Goal: Navigation & Orientation: Find specific page/section

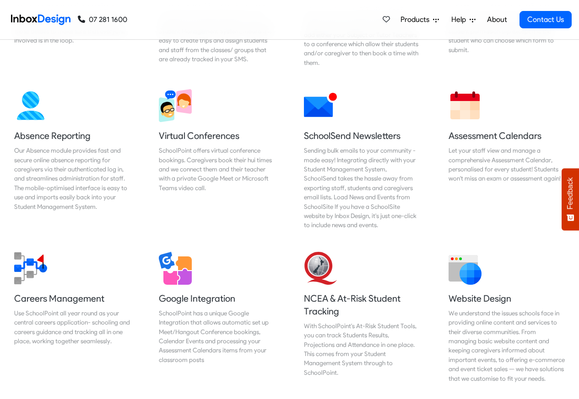
scroll to position [714, 0]
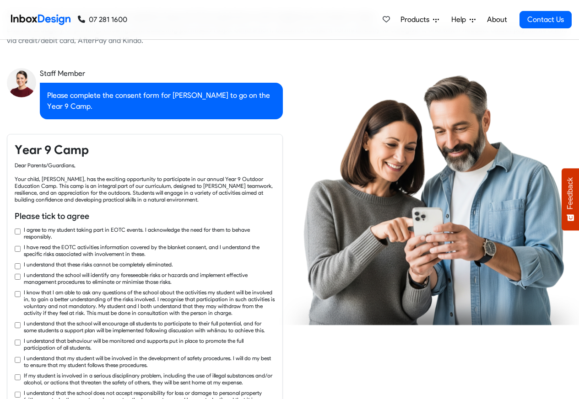
checkbox input "true"
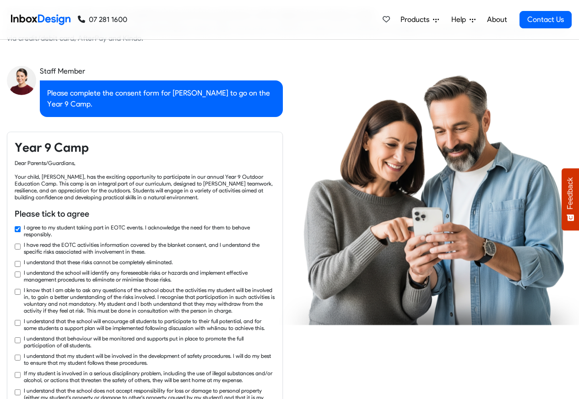
checkbox input "true"
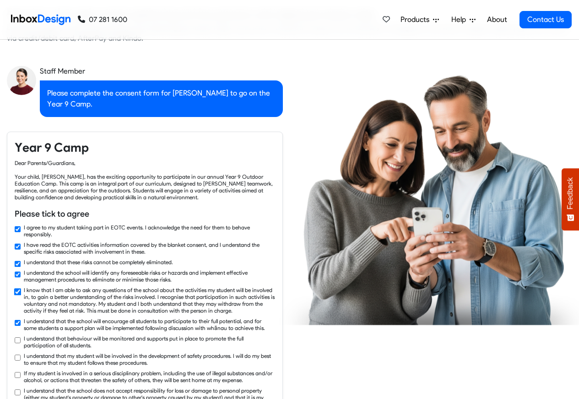
checkbox input "true"
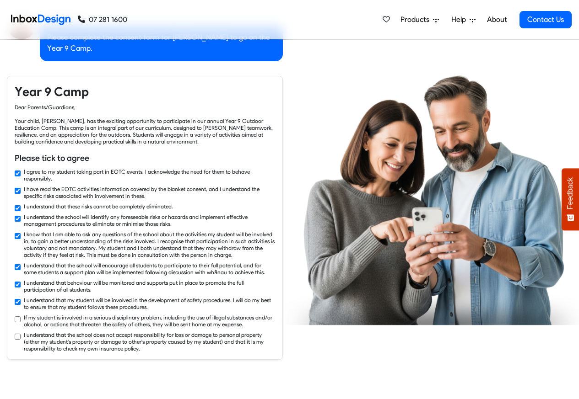
checkbox input "true"
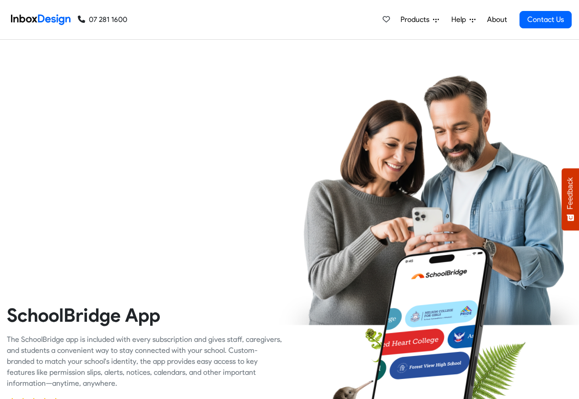
checkbox input "true"
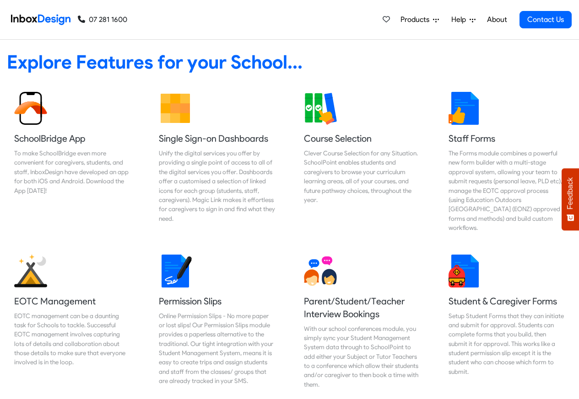
scroll to position [2556, 0]
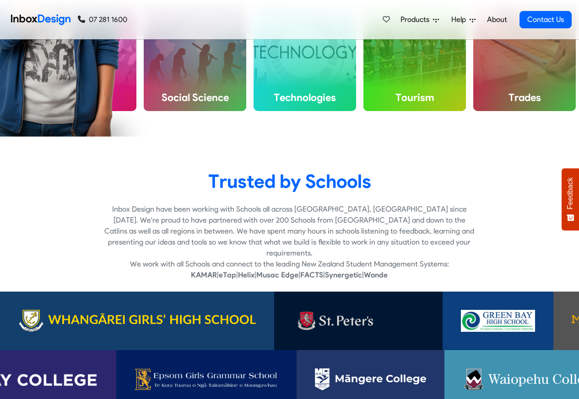
checkbox input "true"
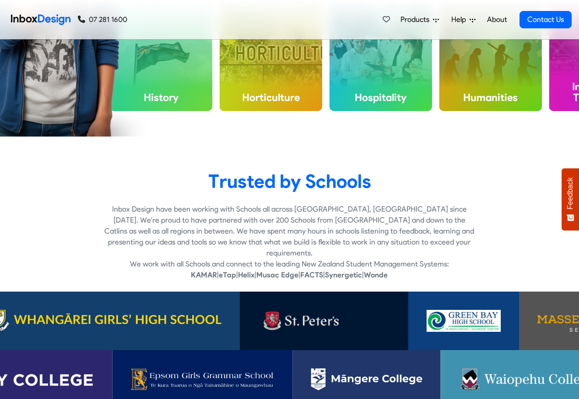
checkbox input "true"
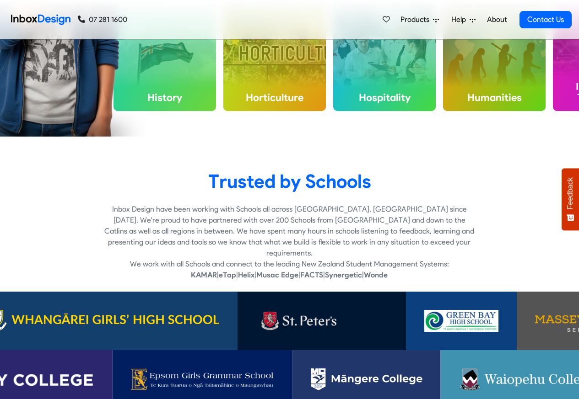
checkbox input "true"
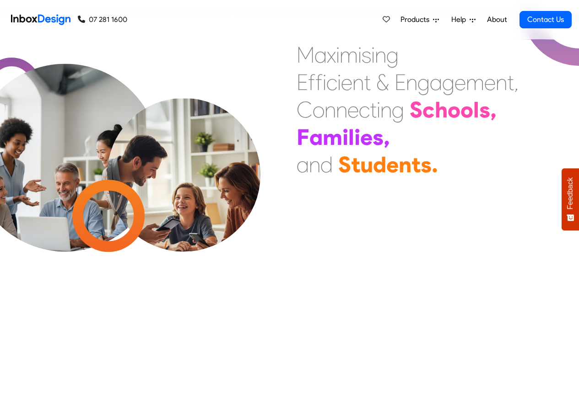
scroll to position [2558, 0]
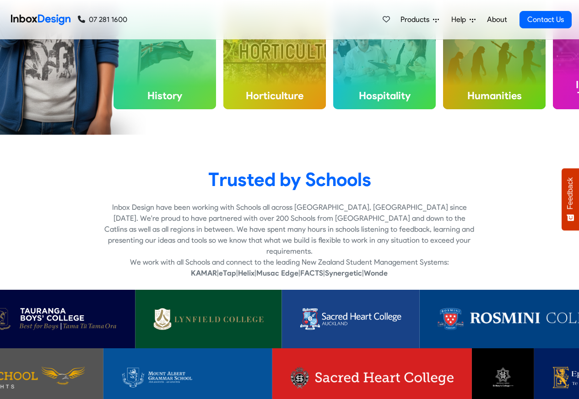
click at [501, 20] on link "About" at bounding box center [496, 20] width 25 height 18
